Goal: Information Seeking & Learning: Learn about a topic

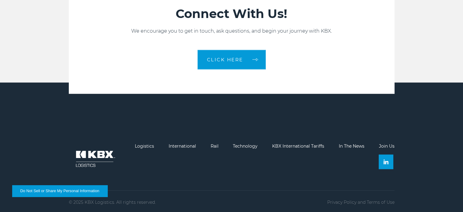
scroll to position [1337, 0]
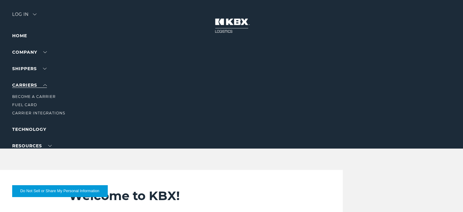
click at [29, 83] on link "Carriers" at bounding box center [29, 84] width 35 height 5
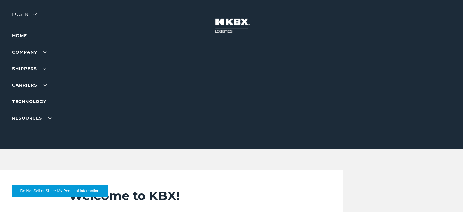
click at [21, 34] on link "Home" at bounding box center [19, 35] width 15 height 5
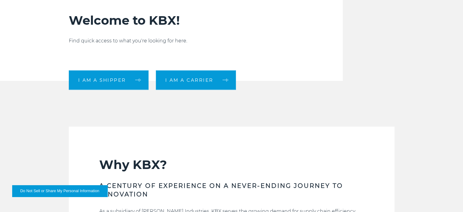
scroll to position [13, 0]
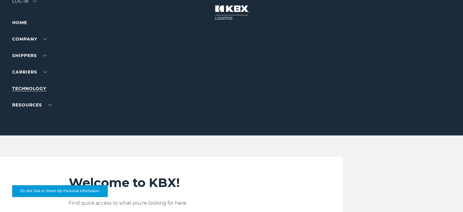
click at [32, 86] on link "Technology" at bounding box center [29, 88] width 34 height 5
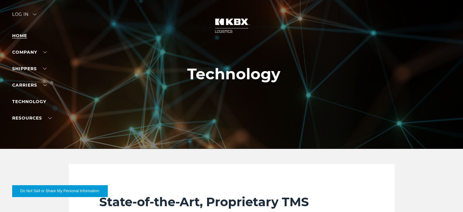
click at [22, 35] on link "Home" at bounding box center [19, 35] width 15 height 5
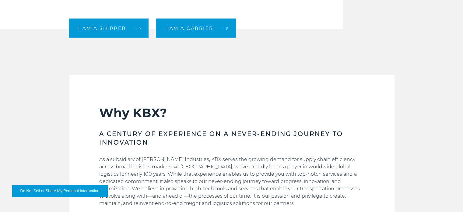
scroll to position [42, 0]
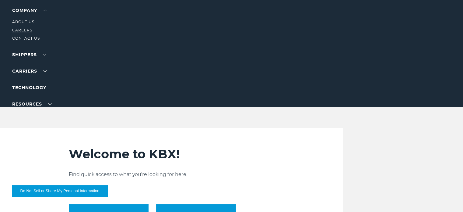
click at [26, 30] on link "Careers" at bounding box center [22, 30] width 20 height 5
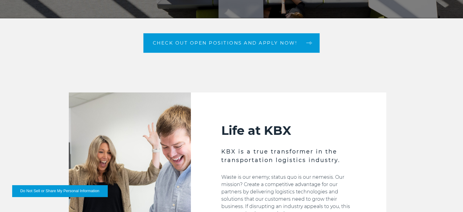
scroll to position [134, 0]
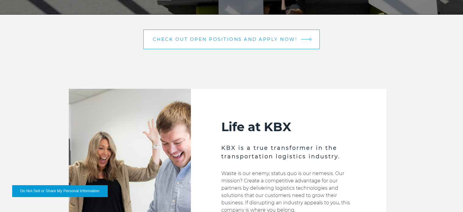
click at [263, 41] on span "Check out open positions and apply now!" at bounding box center [225, 39] width 145 height 5
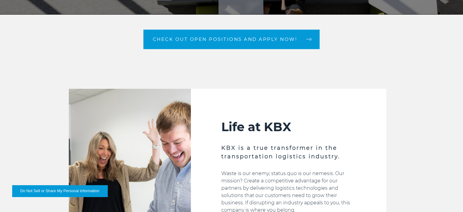
scroll to position [0, 0]
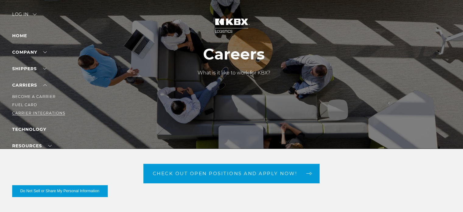
click at [38, 114] on link "Carrier Integrations" at bounding box center [38, 113] width 53 height 5
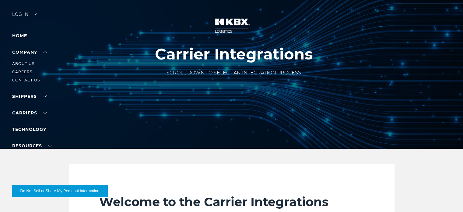
click at [26, 71] on link "Careers" at bounding box center [22, 71] width 20 height 5
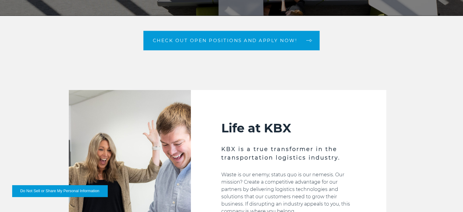
scroll to position [134, 0]
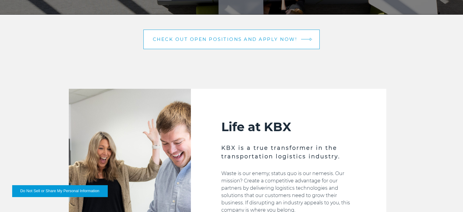
click at [235, 41] on span "Check out open positions and apply now!" at bounding box center [225, 39] width 145 height 5
